Goal: Task Accomplishment & Management: Manage account settings

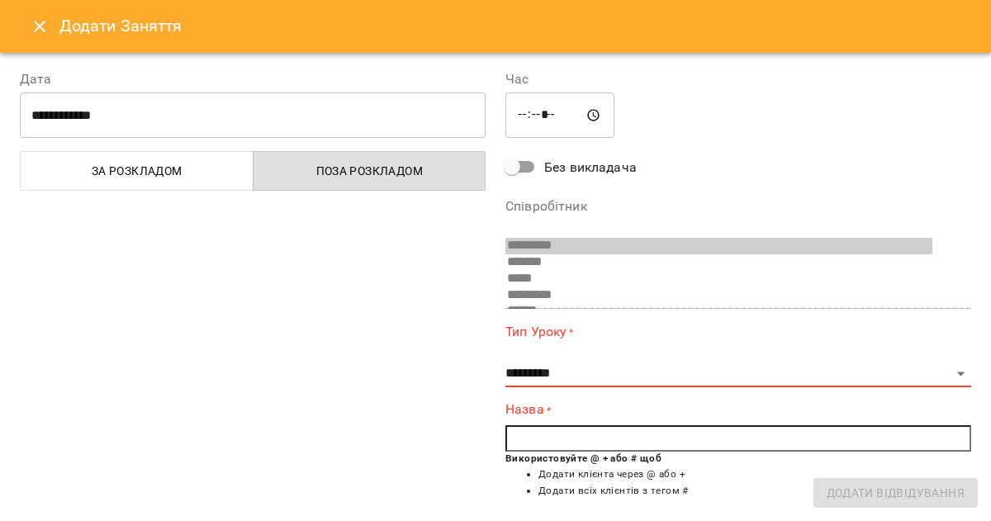
scroll to position [898, 0]
click at [26, 16] on button "Close" at bounding box center [40, 27] width 40 height 40
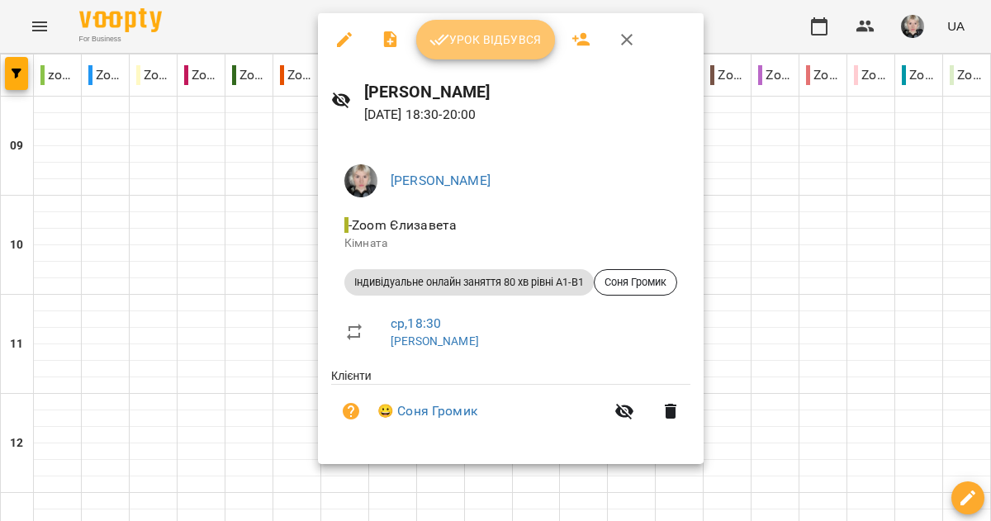
click at [458, 35] on span "Урок відбувся" at bounding box center [485, 40] width 112 height 20
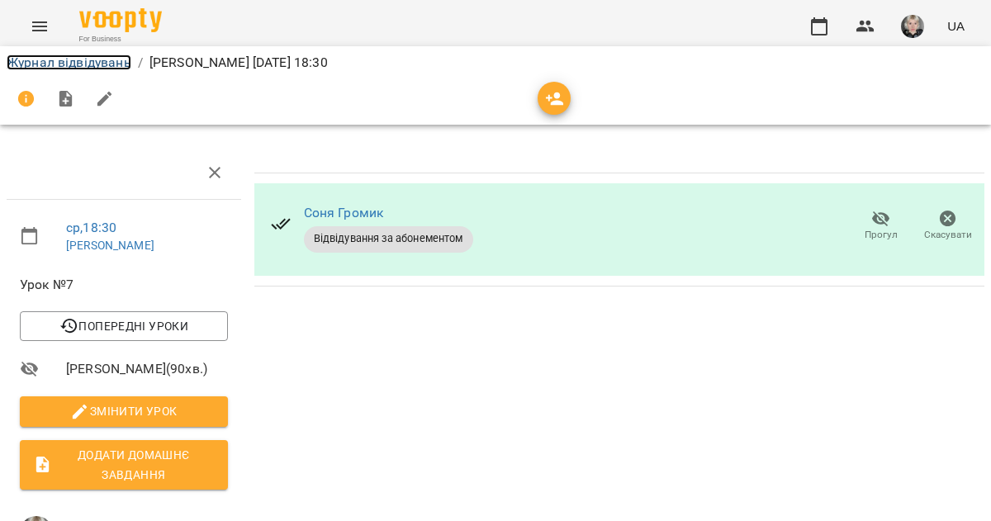
click at [61, 65] on link "Журнал відвідувань" at bounding box center [69, 62] width 125 height 16
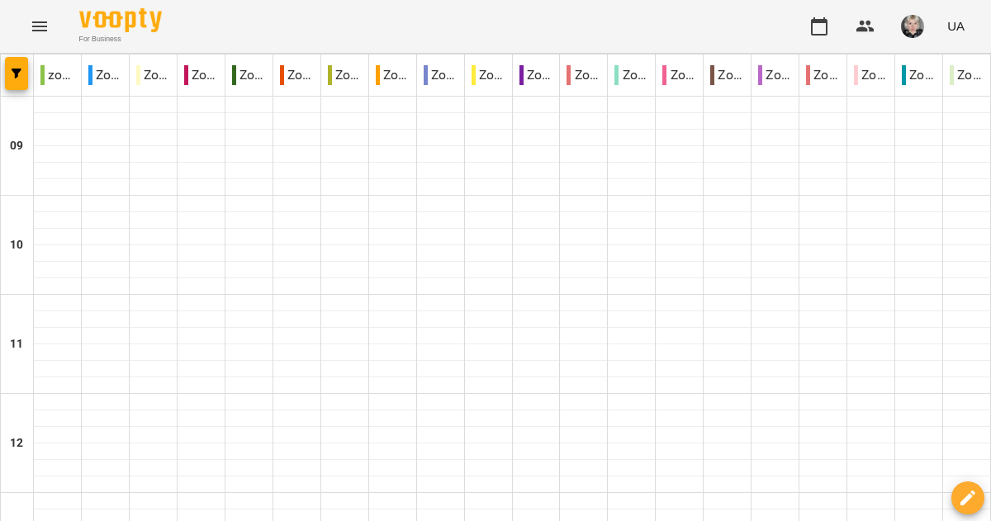
scroll to position [1015, 0]
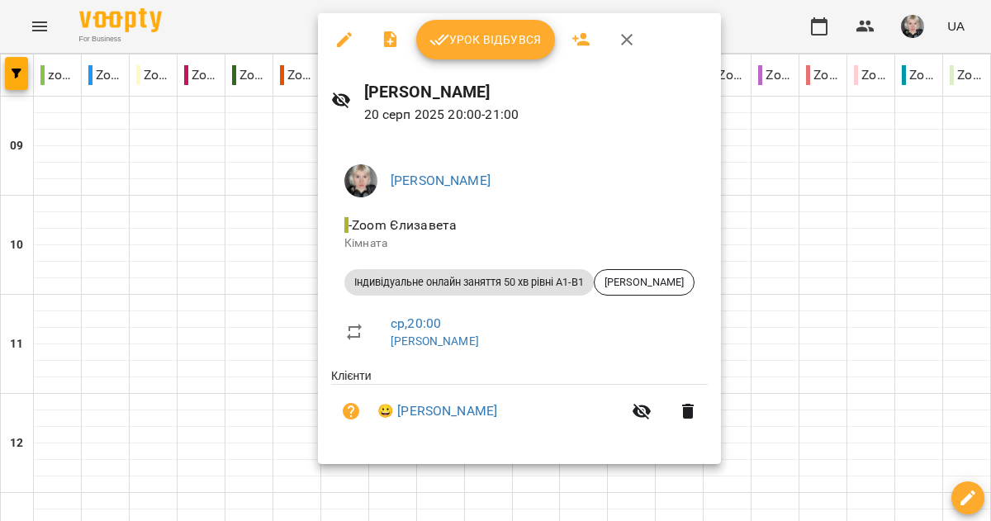
click at [487, 47] on span "Урок відбувся" at bounding box center [485, 40] width 112 height 20
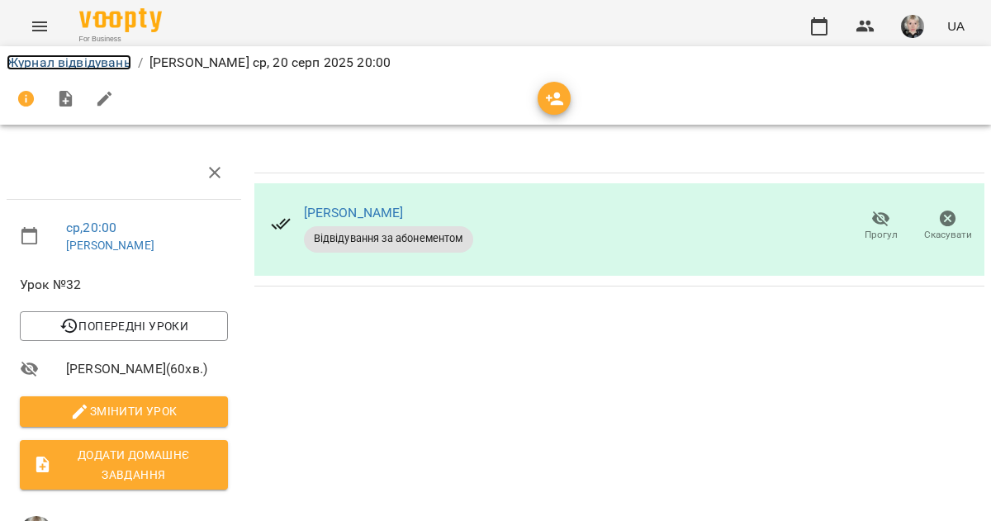
click at [39, 64] on link "Журнал відвідувань" at bounding box center [69, 62] width 125 height 16
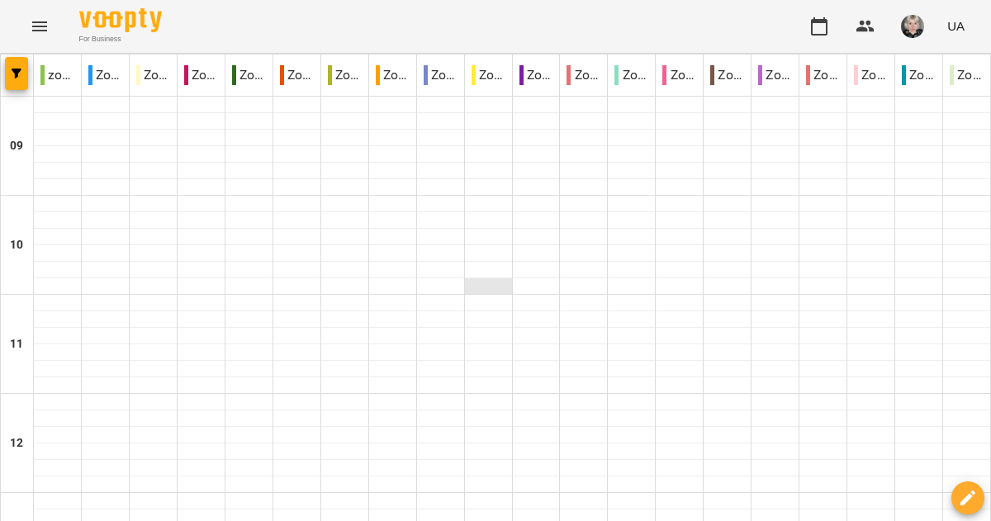
scroll to position [1071, 0]
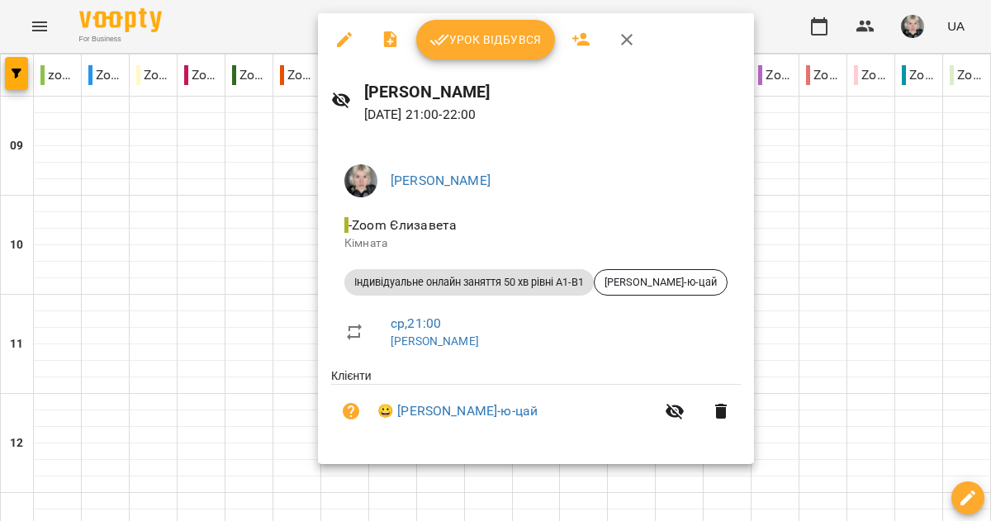
click at [500, 44] on span "Урок відбувся" at bounding box center [485, 40] width 112 height 20
click at [478, 42] on span "Урок відбувся" at bounding box center [485, 40] width 112 height 20
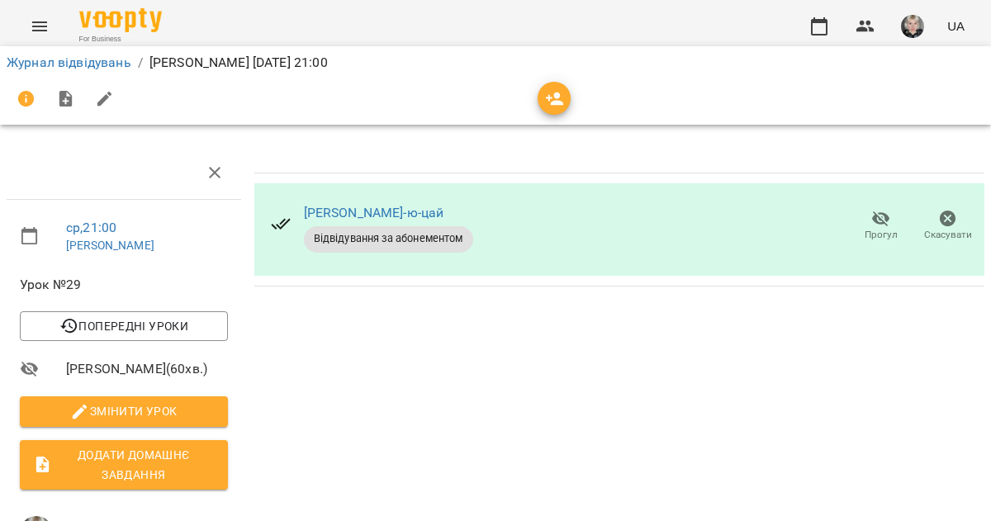
click at [57, 53] on li "Журнал відвідувань" at bounding box center [69, 63] width 125 height 20
click at [547, 100] on icon "button" at bounding box center [555, 99] width 20 height 20
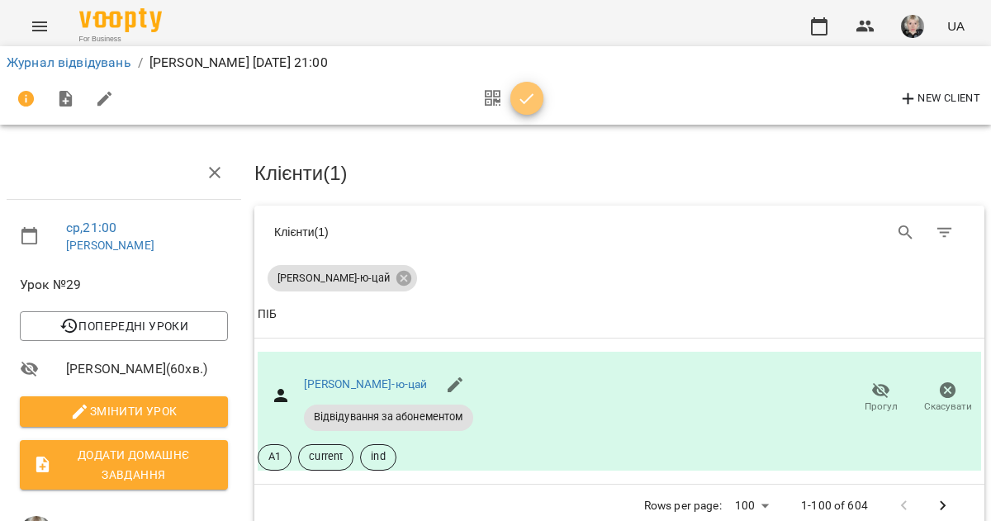
click at [510, 98] on span "button" at bounding box center [526, 99] width 33 height 20
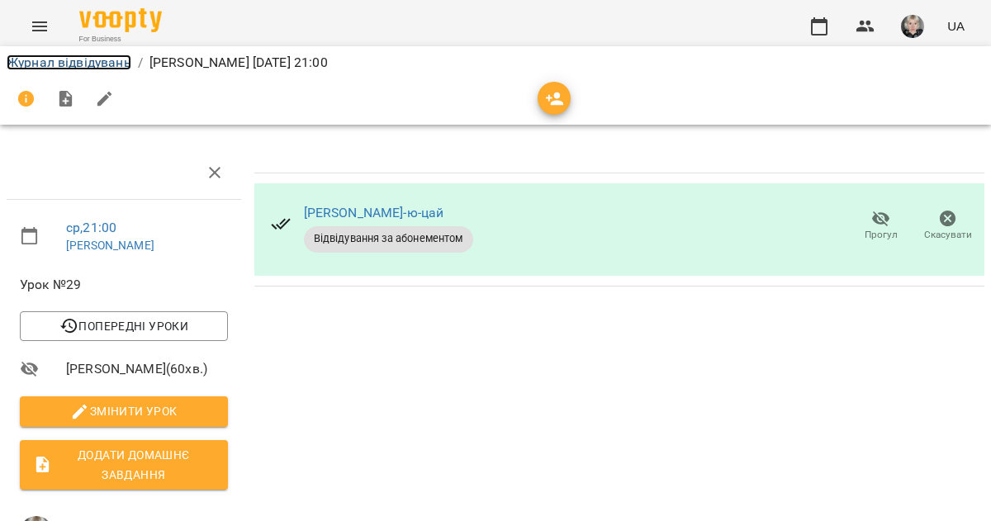
click at [53, 69] on link "Журнал відвідувань" at bounding box center [69, 62] width 125 height 16
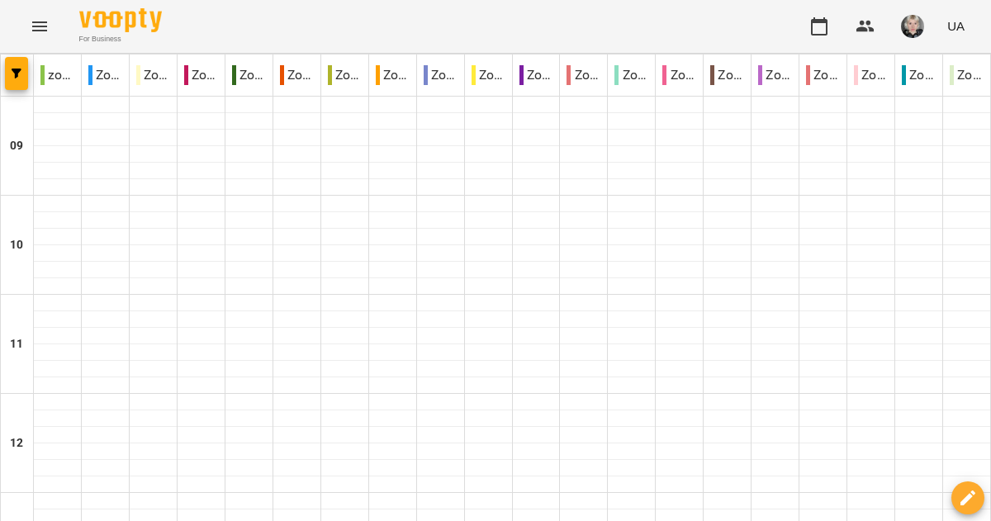
scroll to position [641, 0]
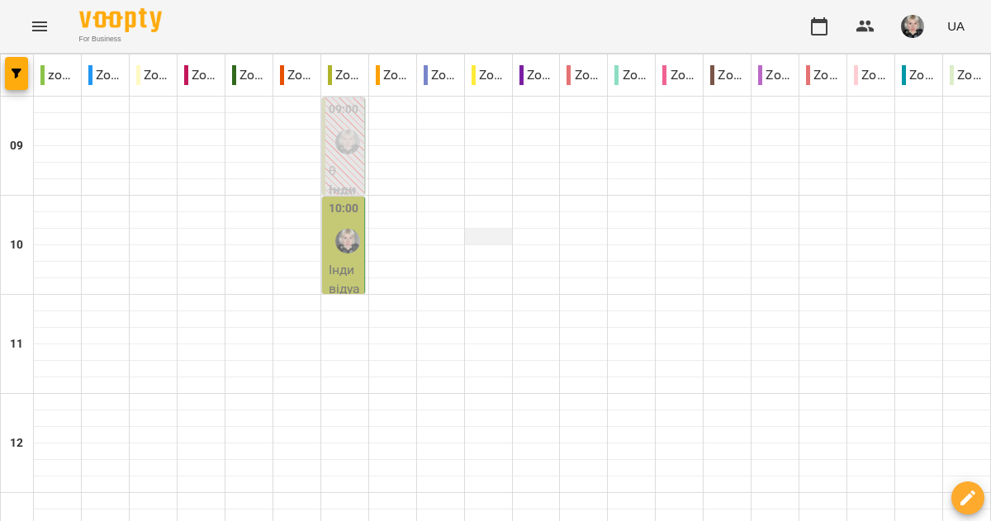
scroll to position [1022, 0]
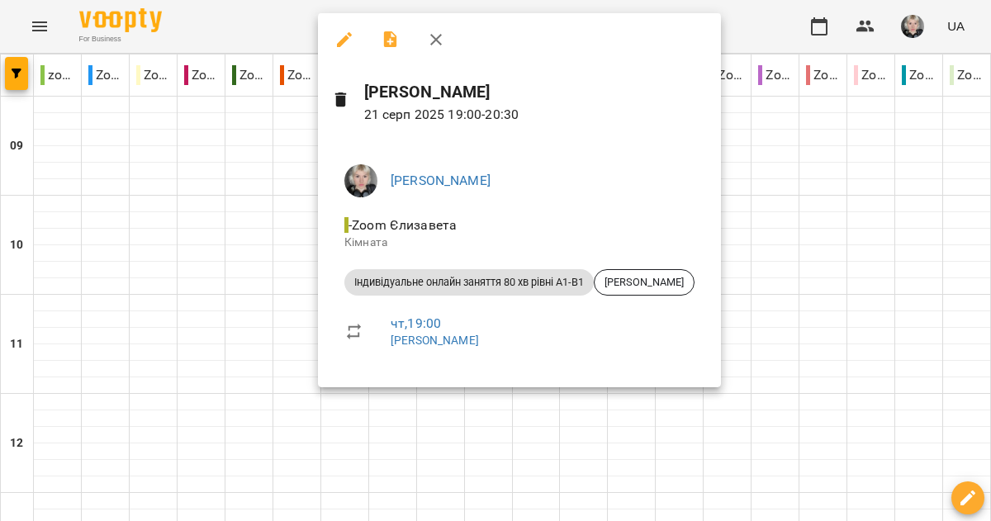
click at [261, 181] on div at bounding box center [495, 260] width 991 height 521
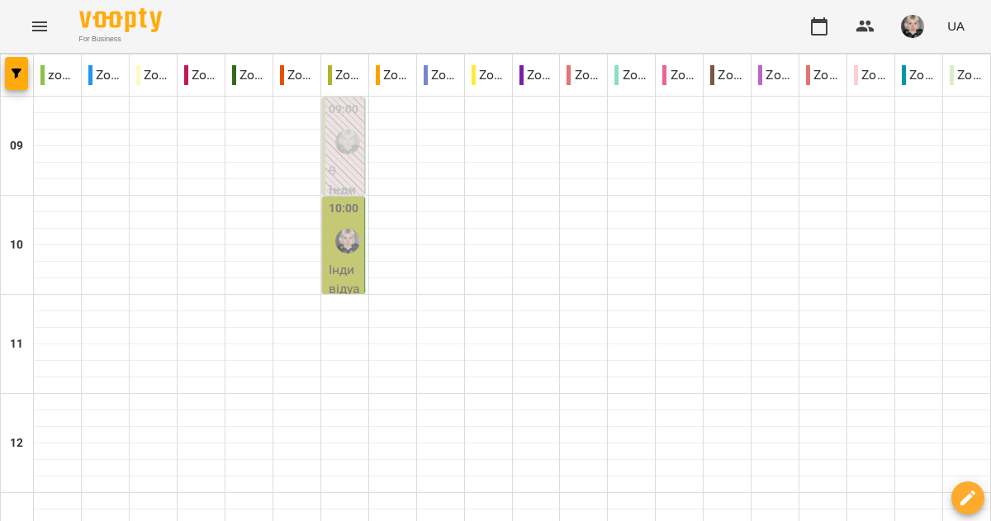
scroll to position [0, 0]
